Goal: Find specific page/section: Find specific page/section

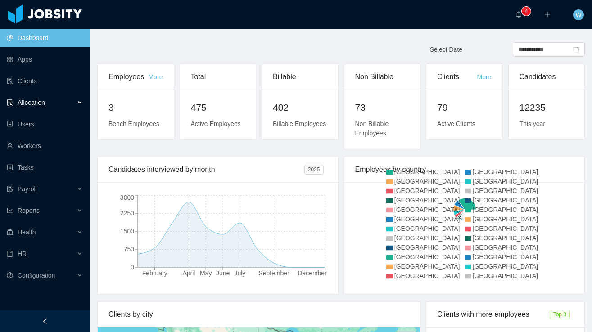
click at [59, 100] on div "Allocation" at bounding box center [45, 103] width 90 height 18
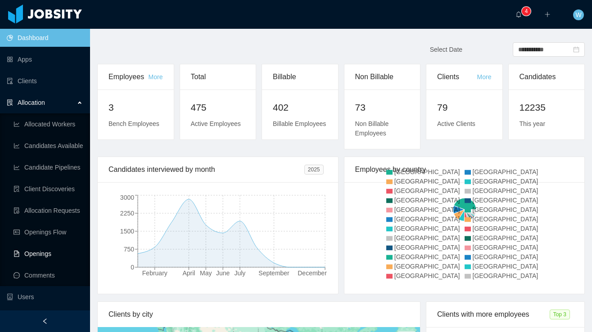
click at [54, 255] on link "Openings" at bounding box center [48, 254] width 69 height 18
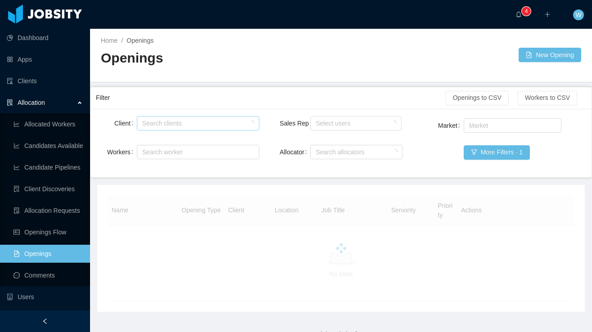
click at [161, 123] on div "Search clients" at bounding box center [196, 123] width 108 height 9
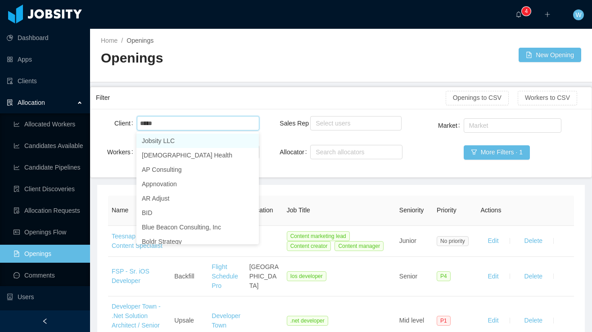
type input "*****"
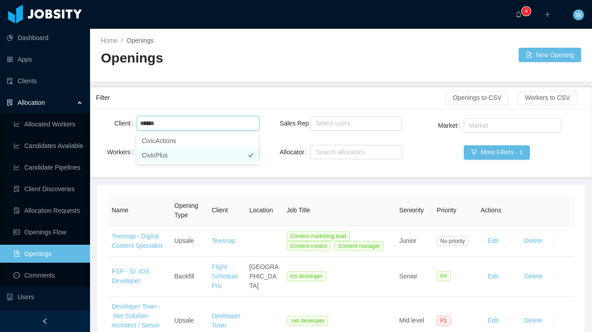
click at [182, 154] on li "CivicPlus" at bounding box center [198, 155] width 123 height 14
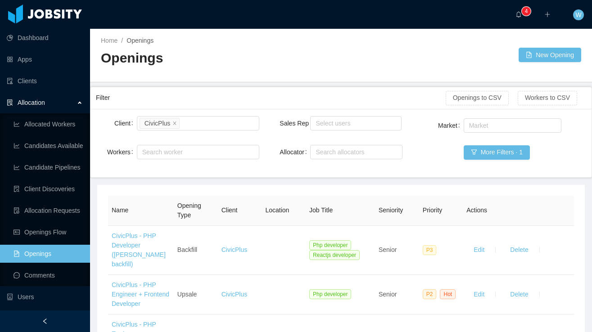
click at [292, 104] on div "Filter" at bounding box center [271, 98] width 350 height 17
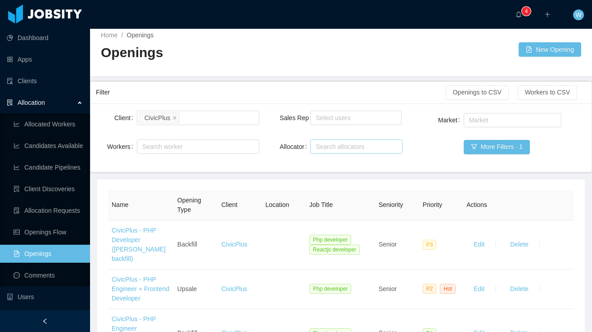
scroll to position [8, 0]
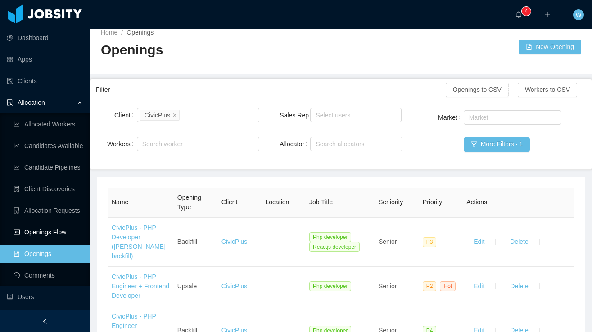
click at [58, 229] on link "Openings Flow" at bounding box center [48, 232] width 69 height 18
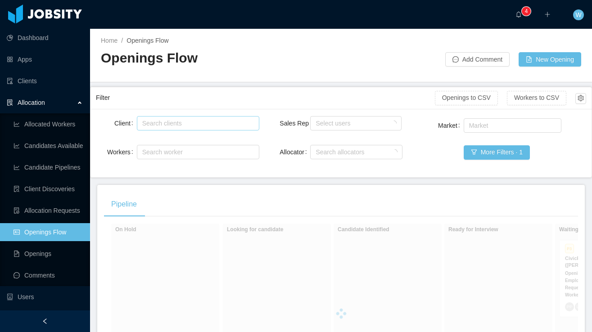
click at [201, 120] on div "Search clients" at bounding box center [196, 123] width 108 height 9
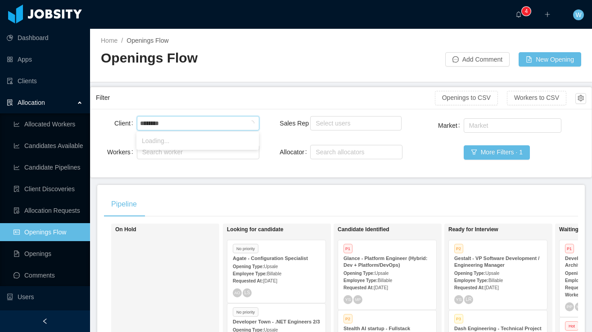
type input "*********"
click at [191, 147] on li "CivicPlus" at bounding box center [198, 141] width 123 height 14
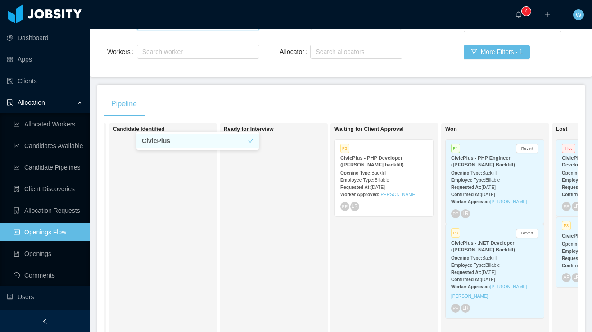
scroll to position [0, 224]
click at [39, 68] on link "Apps" at bounding box center [45, 59] width 76 height 18
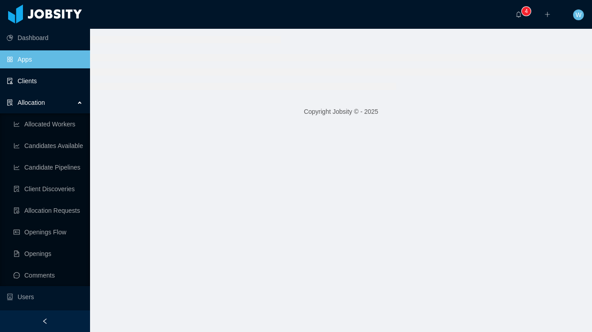
click at [37, 74] on link "Clients" at bounding box center [45, 81] width 76 height 18
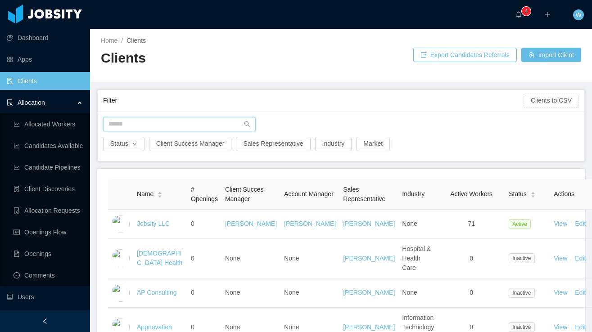
click at [132, 121] on input "text" at bounding box center [179, 124] width 153 height 14
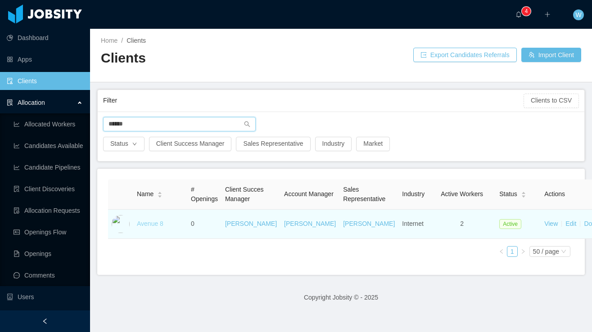
type input "******"
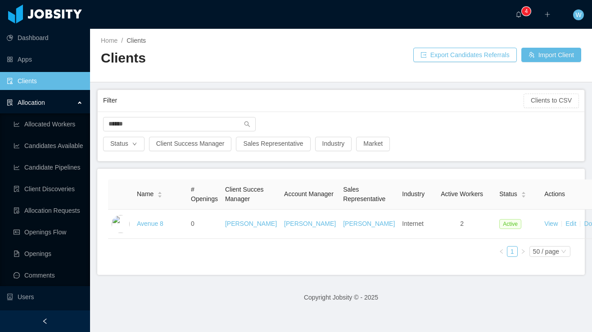
click at [144, 228] on link "Avenue 8" at bounding box center [150, 223] width 27 height 7
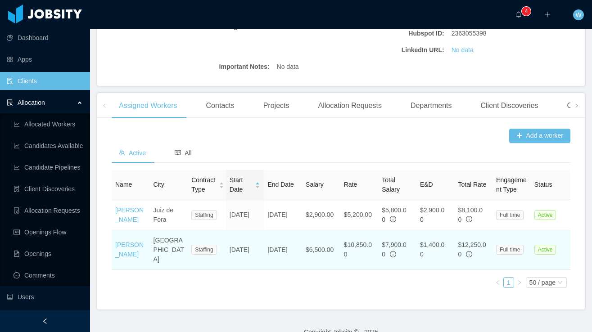
scroll to position [244, 0]
